Goal: Task Accomplishment & Management: Use online tool/utility

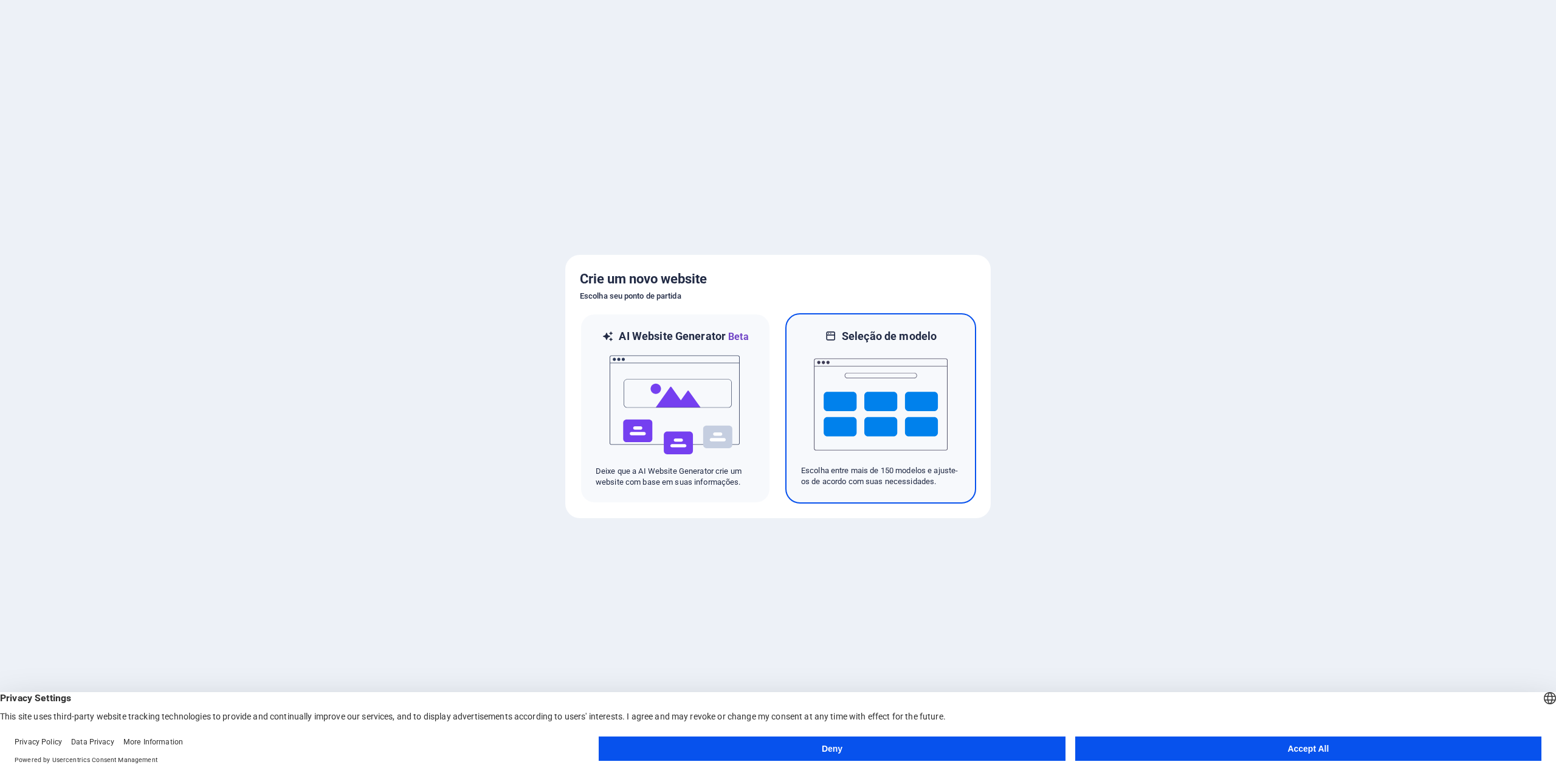
click at [837, 422] on img at bounding box center [881, 405] width 134 height 122
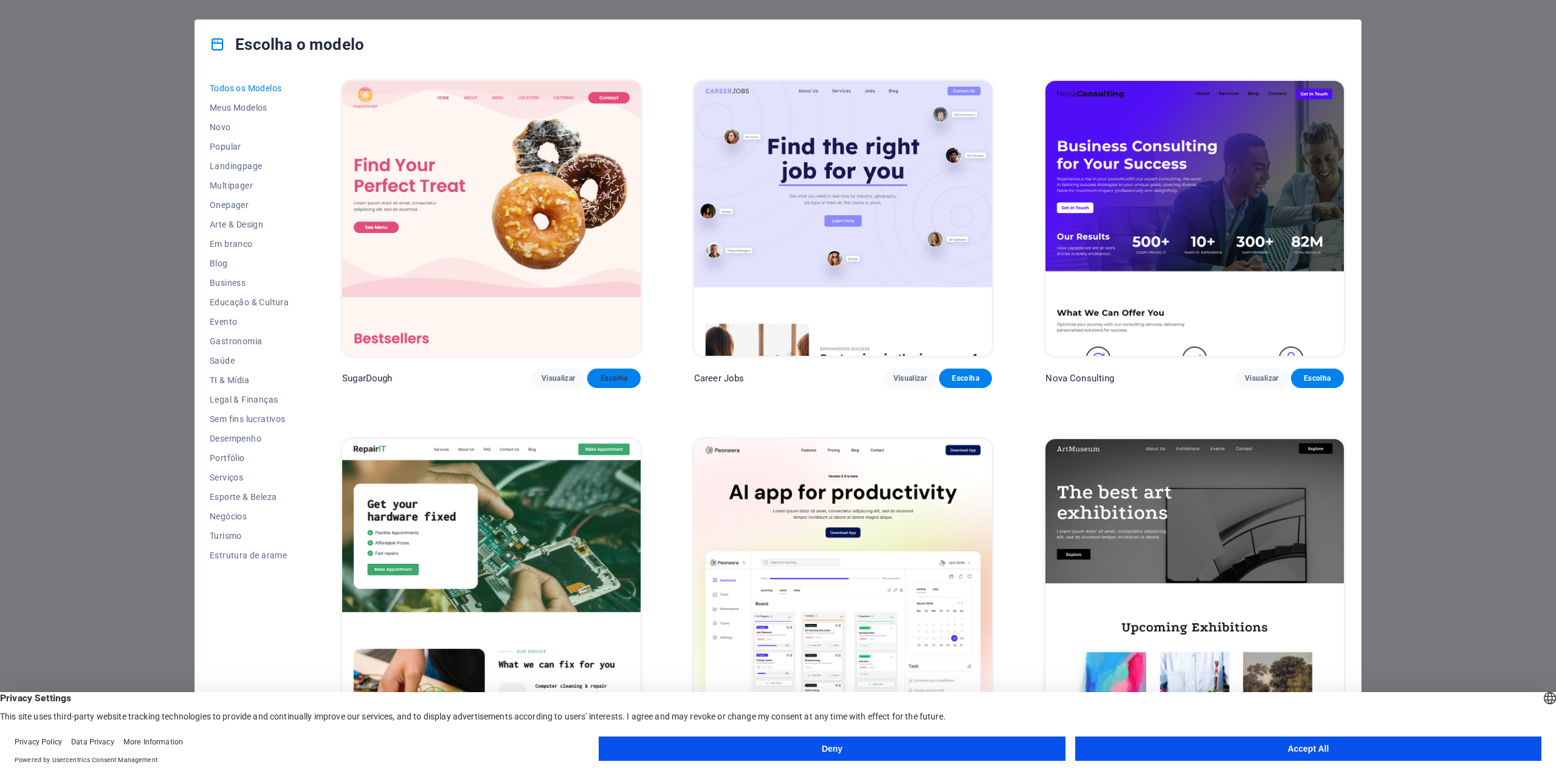
click at [614, 378] on span "Escolha" at bounding box center [613, 378] width 33 height 10
click at [1252, 746] on button "Accept All" at bounding box center [1309, 748] width 466 height 24
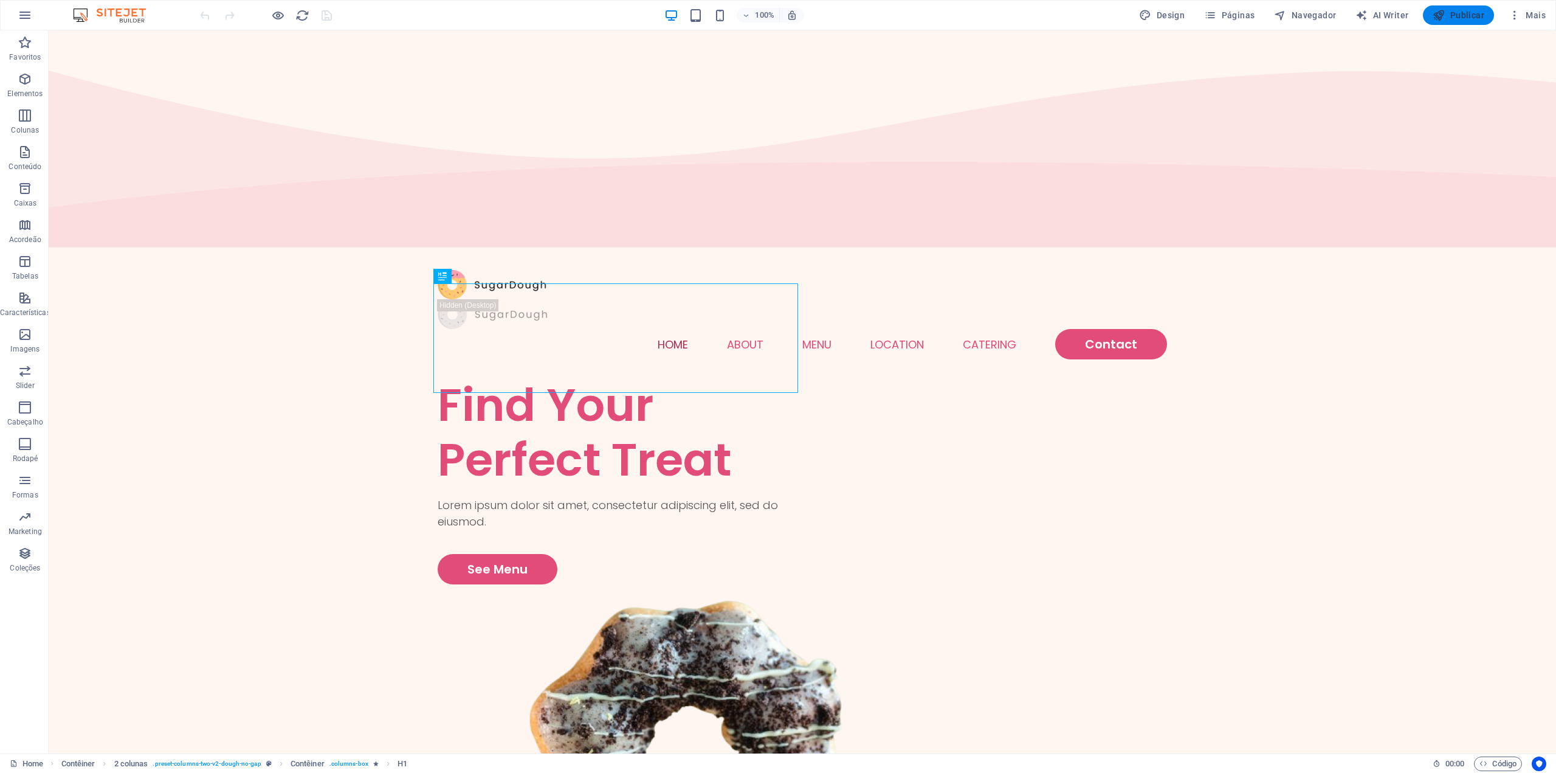
click at [1468, 20] on span "Publicar" at bounding box center [1459, 15] width 52 height 12
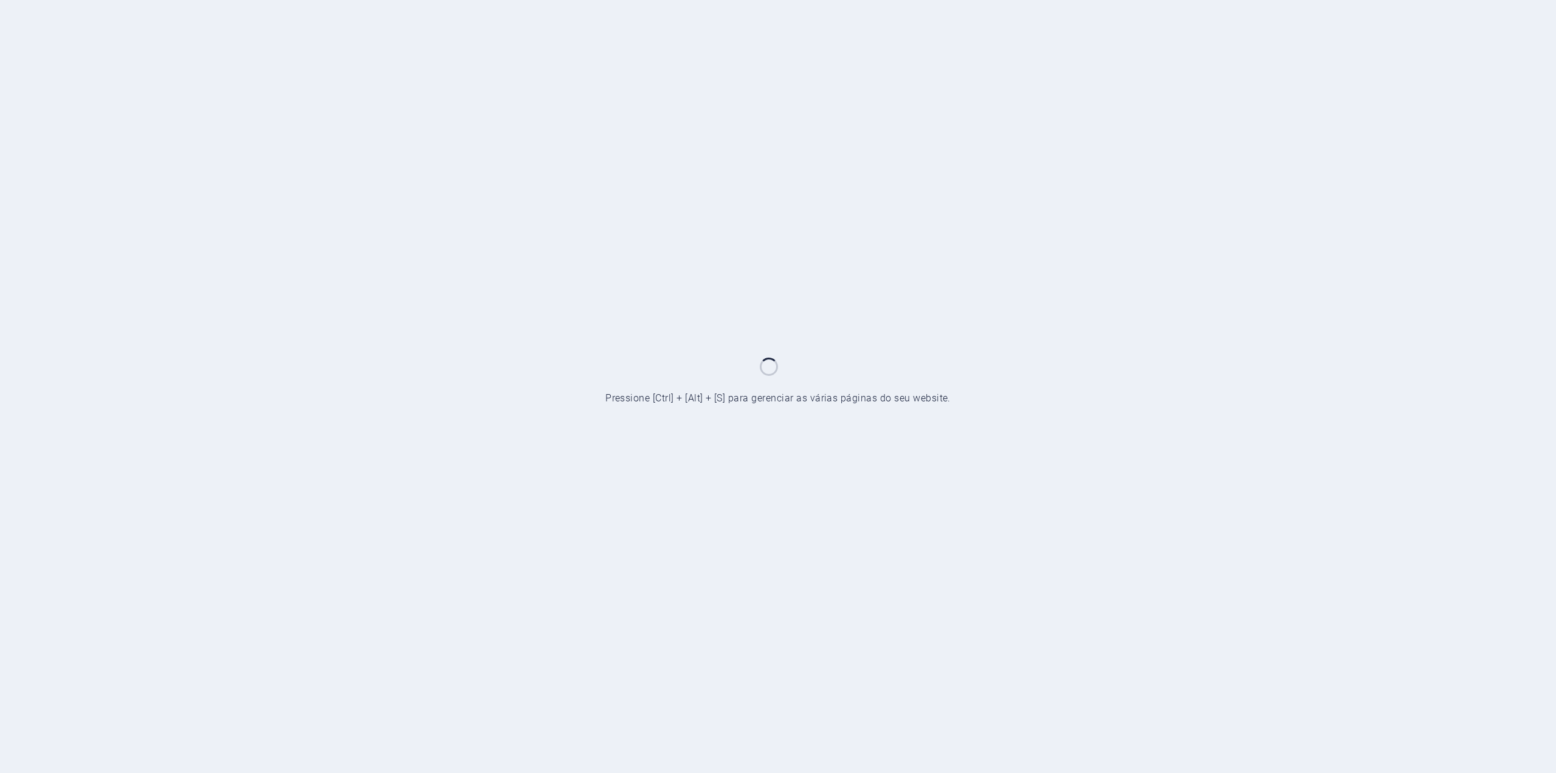
click at [393, 179] on div at bounding box center [778, 386] width 1556 height 773
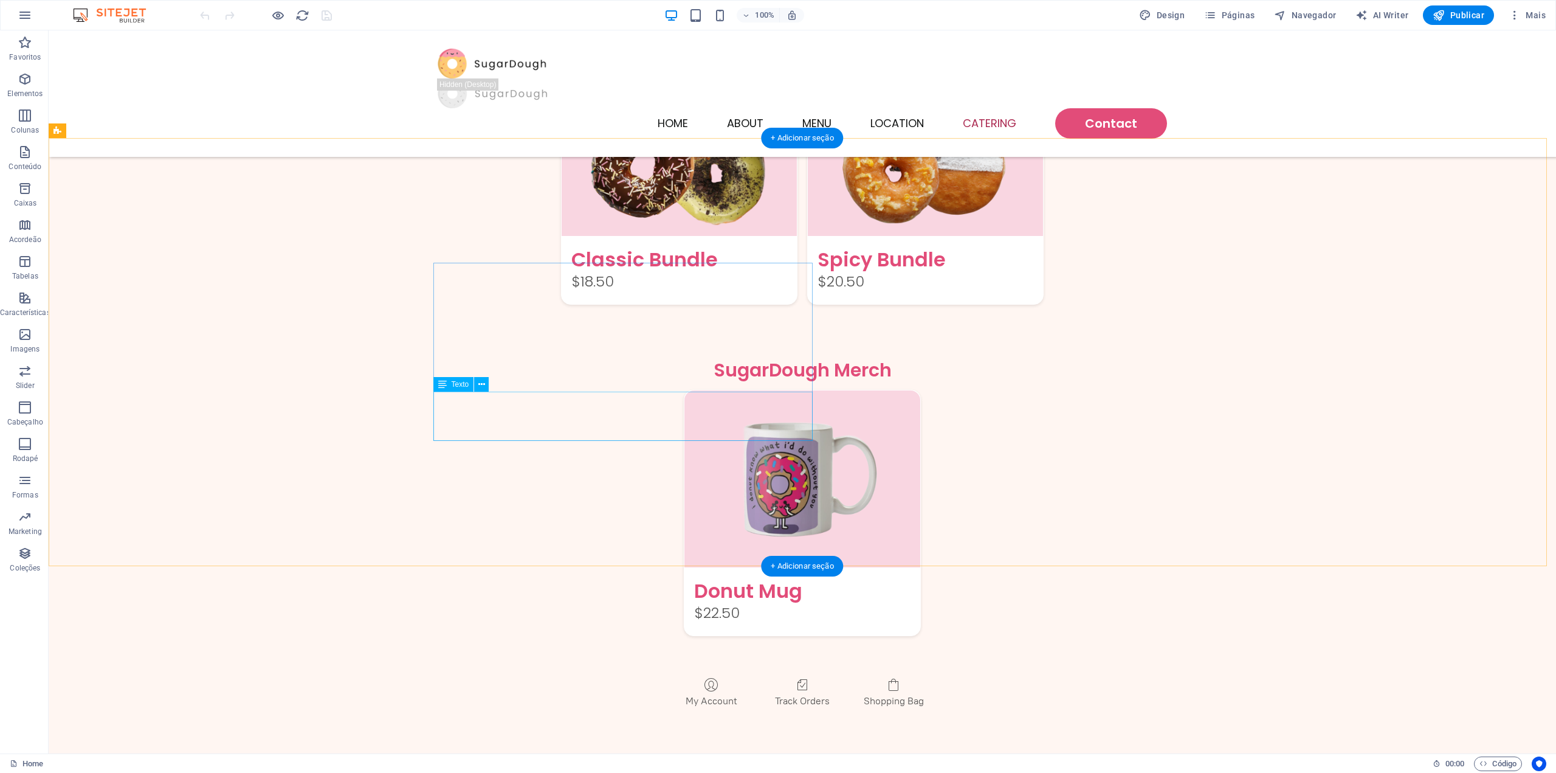
scroll to position [1888, 0]
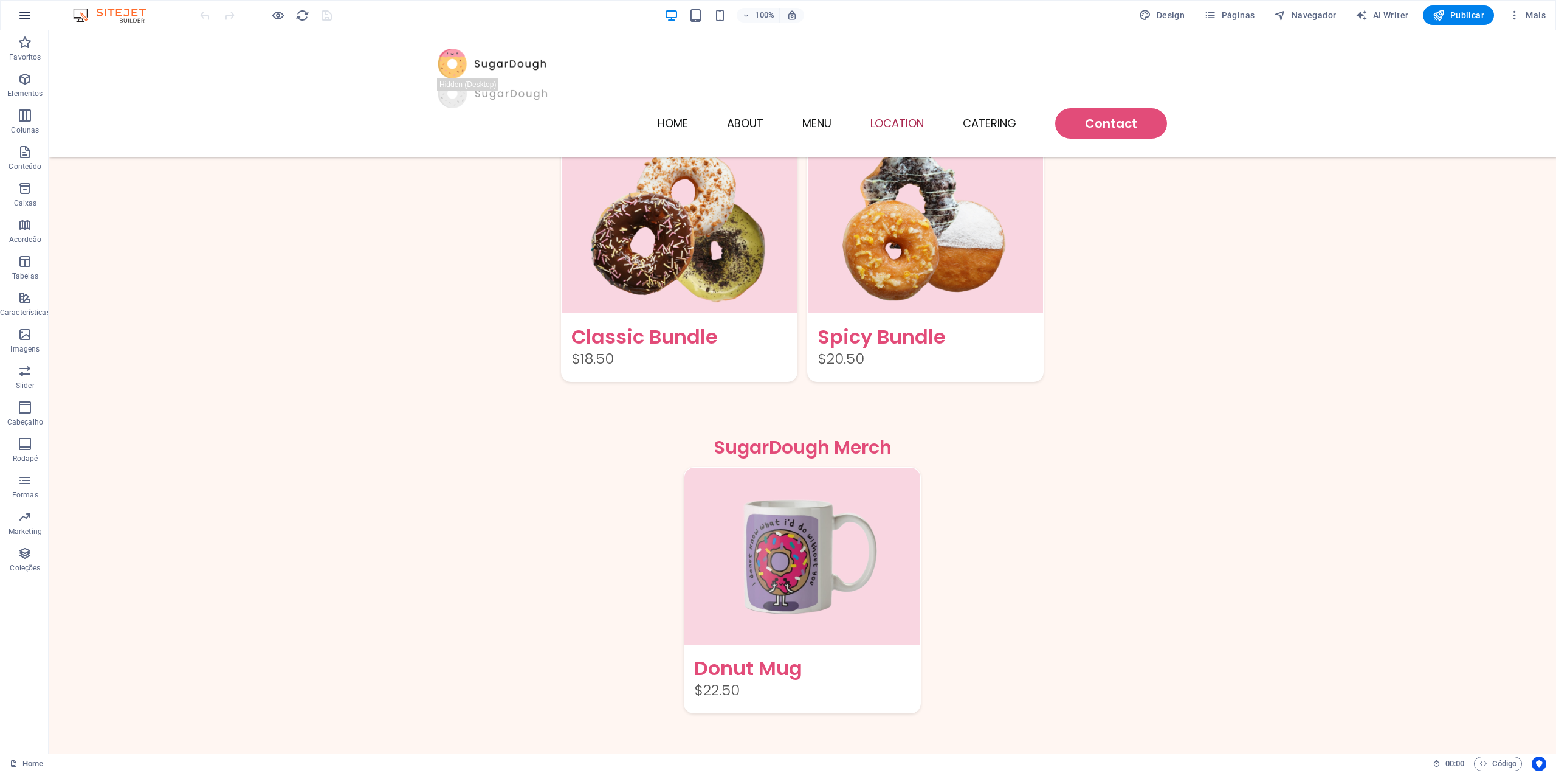
click at [22, 21] on icon "button" at bounding box center [25, 15] width 15 height 15
